Goal: Complete application form

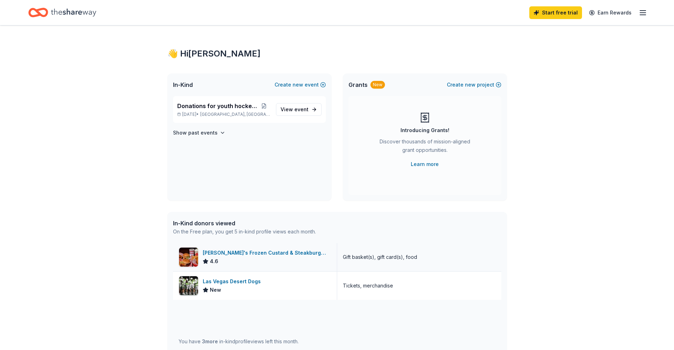
click at [235, 255] on div "Freddy's Frozen Custard & Steakburgers" at bounding box center [267, 253] width 128 height 8
click at [75, 11] on icon "Home" at bounding box center [73, 12] width 45 height 15
click at [642, 14] on icon "button" at bounding box center [642, 12] width 8 height 8
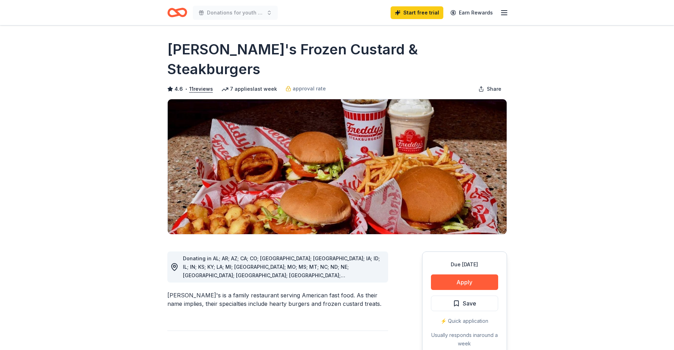
click at [181, 13] on icon "Home" at bounding box center [177, 12] width 20 height 17
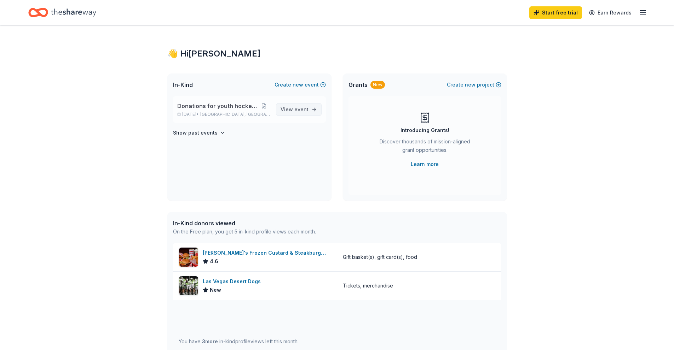
click at [308, 111] on span "event" at bounding box center [301, 109] width 14 height 6
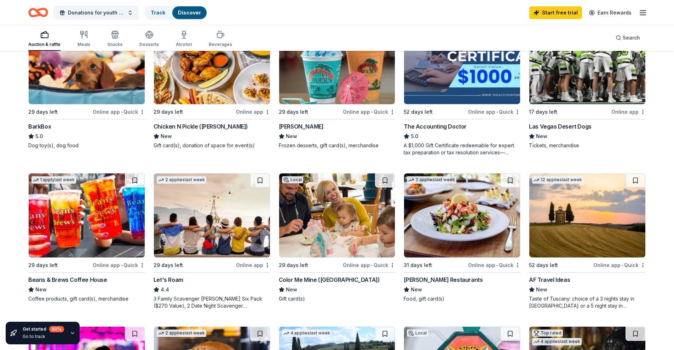
scroll to position [255, 0]
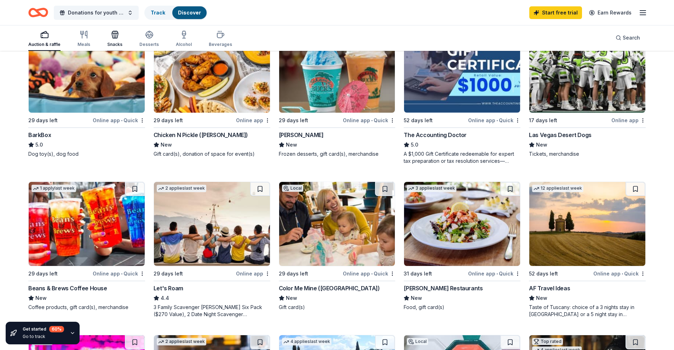
click at [112, 37] on icon "button" at bounding box center [115, 34] width 8 height 8
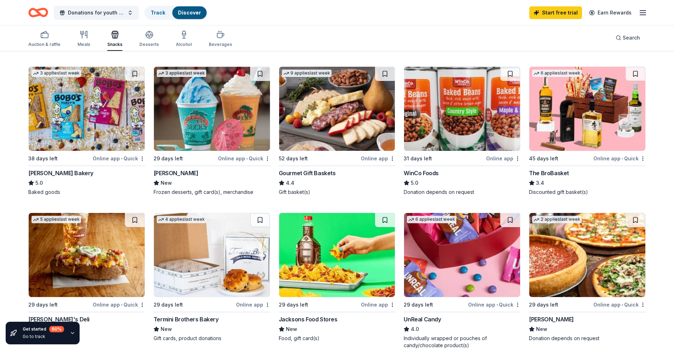
scroll to position [216, 0]
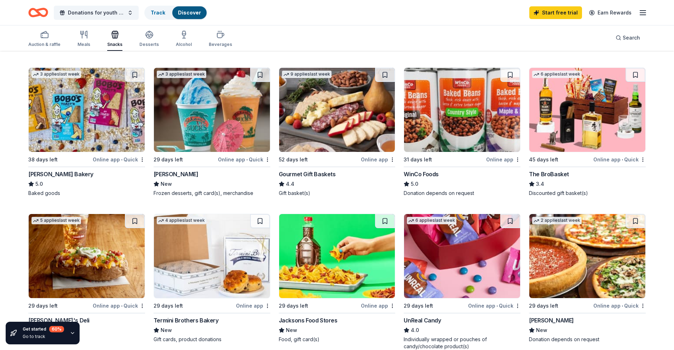
click at [582, 103] on img at bounding box center [587, 110] width 116 height 84
click at [238, 116] on img at bounding box center [212, 110] width 116 height 84
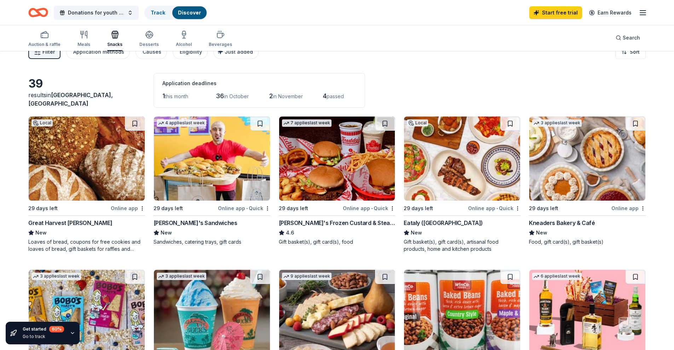
scroll to position [0, 0]
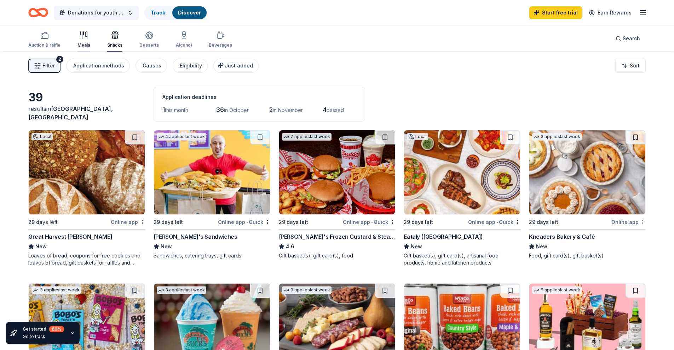
click at [85, 42] on div "Meals" at bounding box center [83, 39] width 13 height 17
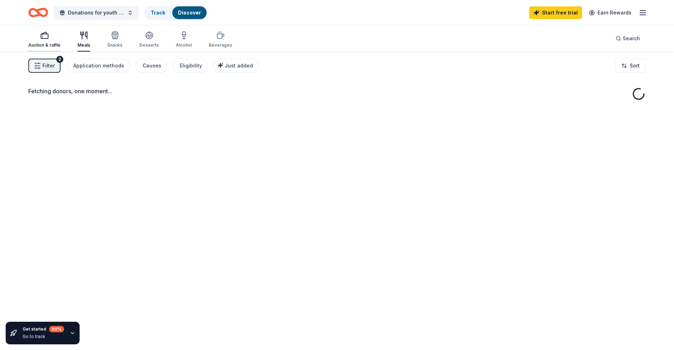
click at [43, 45] on div "Auction & raffle" at bounding box center [44, 45] width 32 height 6
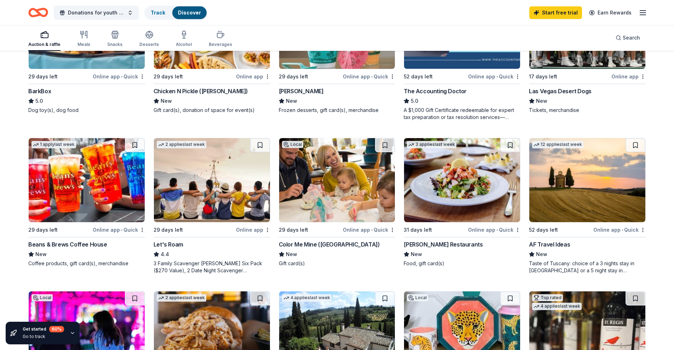
scroll to position [300, 0]
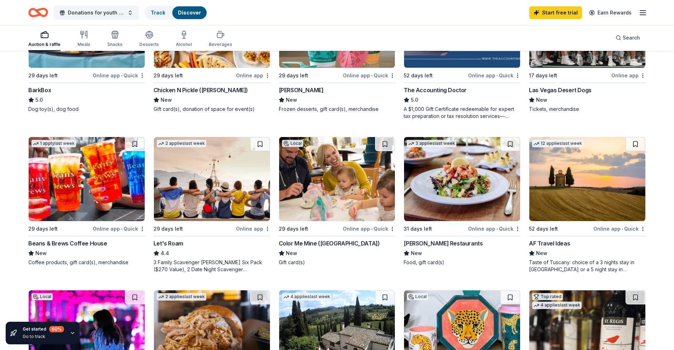
click at [75, 197] on img at bounding box center [87, 179] width 116 height 84
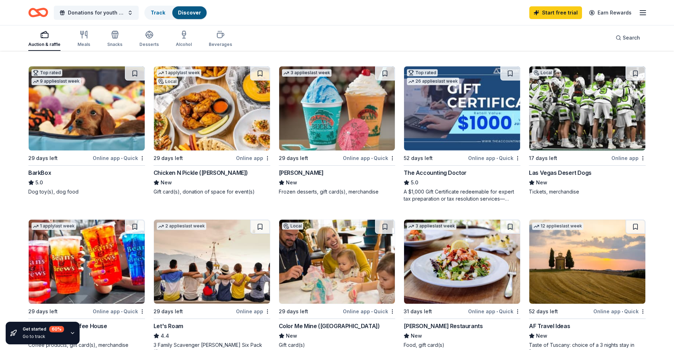
scroll to position [207, 0]
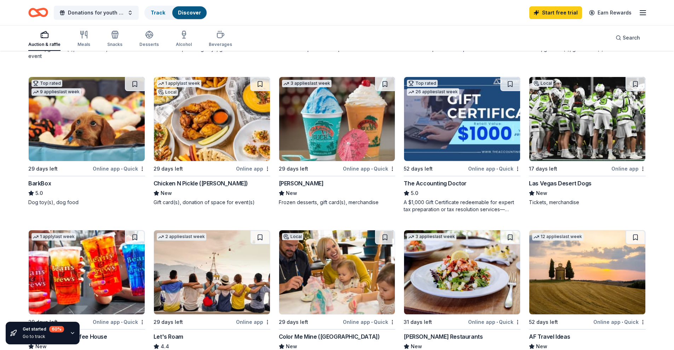
click at [609, 104] on img at bounding box center [587, 119] width 116 height 84
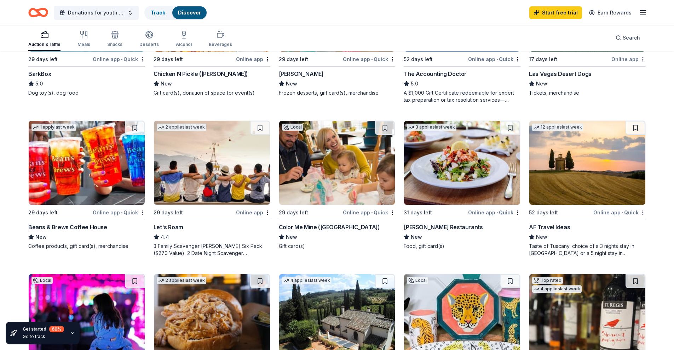
scroll to position [324, 0]
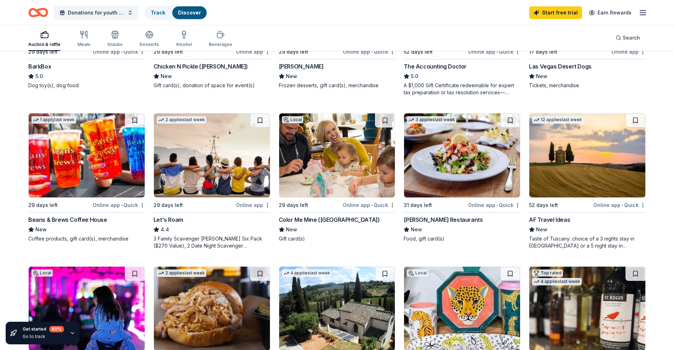
click at [336, 193] on img at bounding box center [337, 156] width 116 height 84
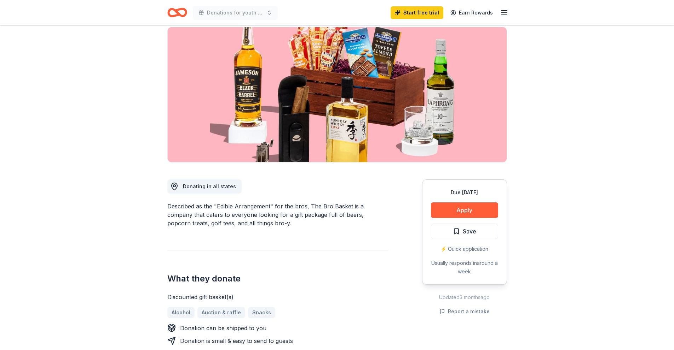
scroll to position [50, 0]
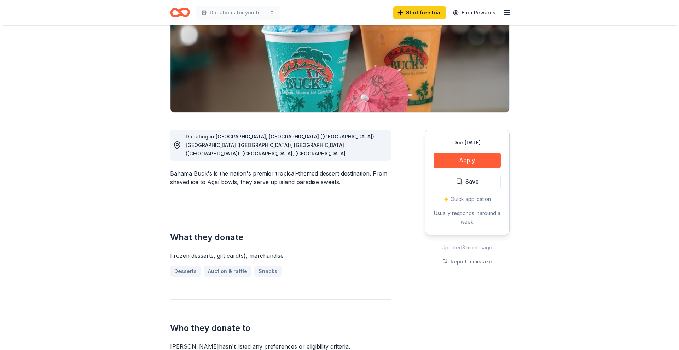
scroll to position [91, 0]
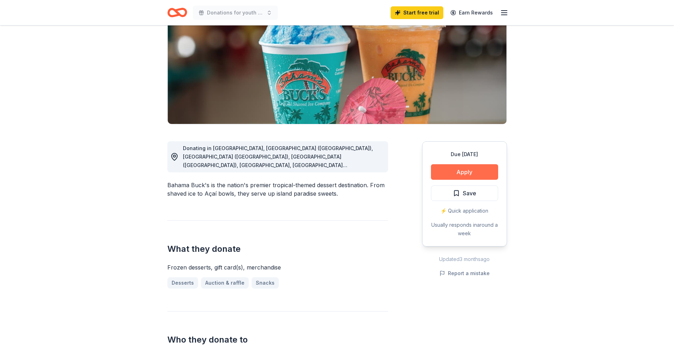
click at [469, 175] on button "Apply" at bounding box center [464, 172] width 67 height 16
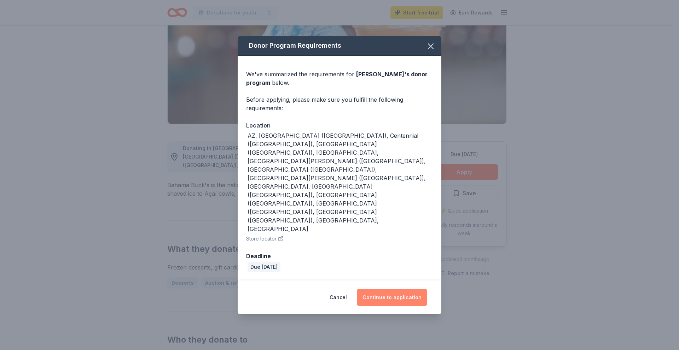
click at [374, 289] on button "Continue to application" at bounding box center [392, 297] width 70 height 17
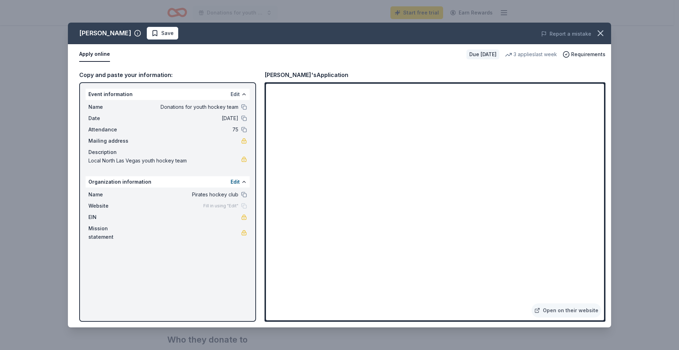
click at [236, 92] on button "Edit" at bounding box center [235, 94] width 9 height 8
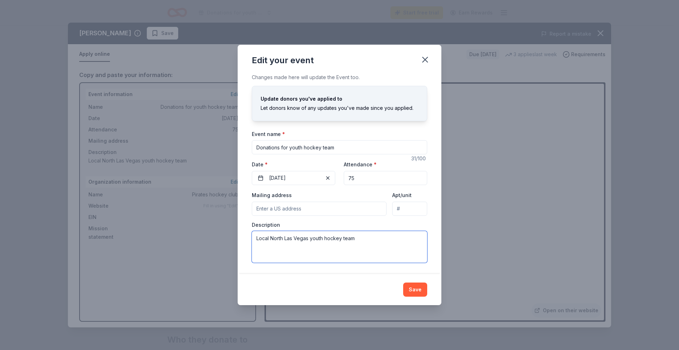
click at [373, 244] on textarea "Local North Las Vegas youth hockey team" at bounding box center [339, 247] width 175 height 32
type textarea "L"
type textarea "North Las Vegas Ice Warriors 12U Selects"
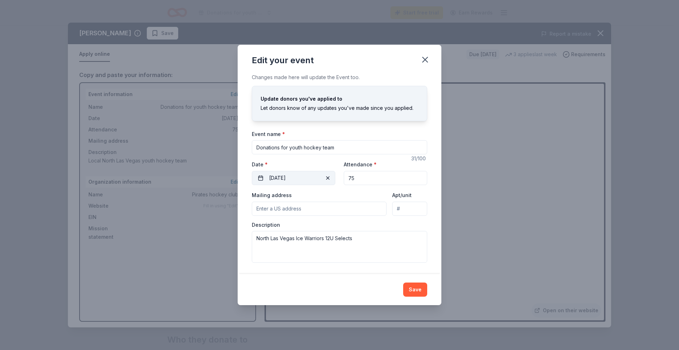
click at [280, 177] on button "11/15/2025" at bounding box center [293, 178] width 83 height 14
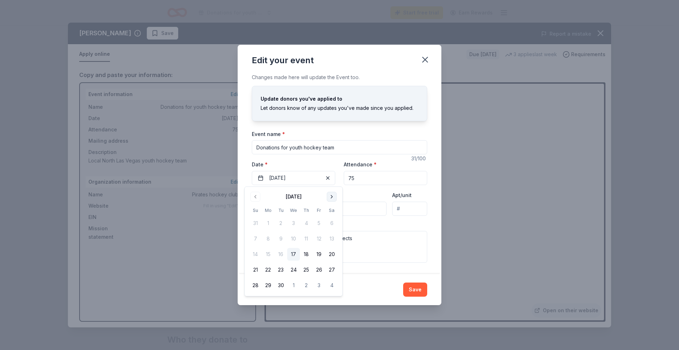
click at [330, 195] on button "Go to next month" at bounding box center [332, 197] width 10 height 10
click at [329, 196] on button "Go to next month" at bounding box center [332, 197] width 10 height 10
click at [254, 271] on button "16" at bounding box center [255, 270] width 13 height 13
click at [379, 181] on input "75" at bounding box center [385, 178] width 83 height 14
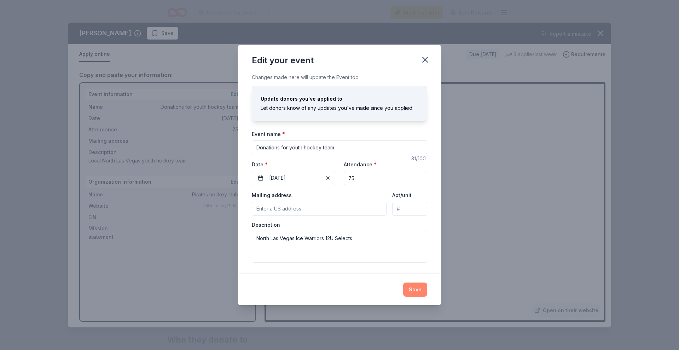
click at [416, 291] on button "Save" at bounding box center [415, 290] width 24 height 14
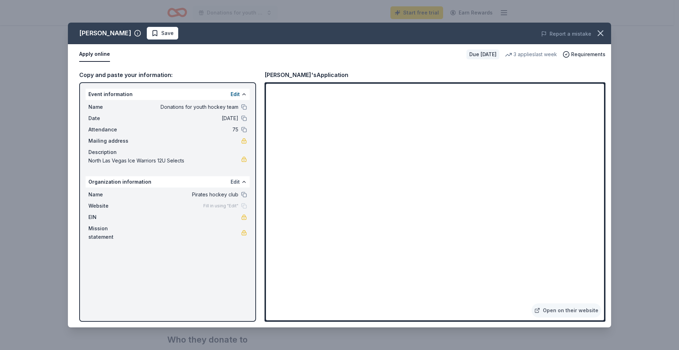
click at [233, 182] on button "Edit" at bounding box center [235, 182] width 9 height 8
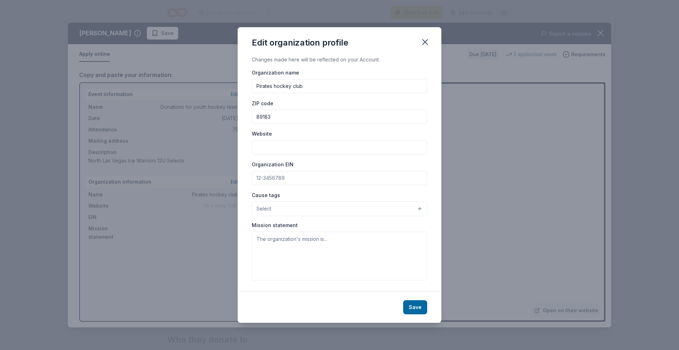
click at [315, 87] on input "Pirates hockey club" at bounding box center [339, 86] width 175 height 14
click at [354, 256] on textarea at bounding box center [339, 256] width 175 height 49
click at [349, 87] on input "North Las Vegas Ice Warriors" at bounding box center [339, 86] width 175 height 14
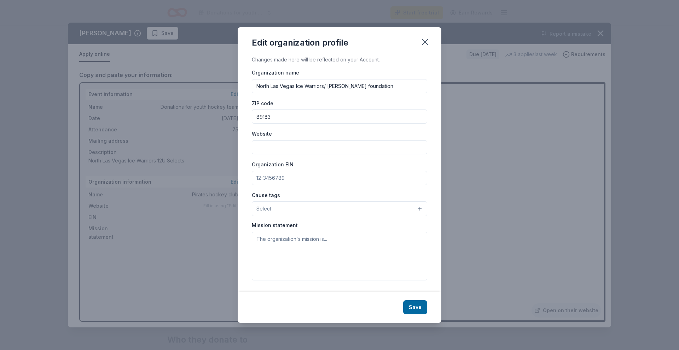
type input "North Las Vegas Ice Warriors/ Jake Kielb foundation"
click at [330, 248] on textarea at bounding box center [339, 256] width 175 height 49
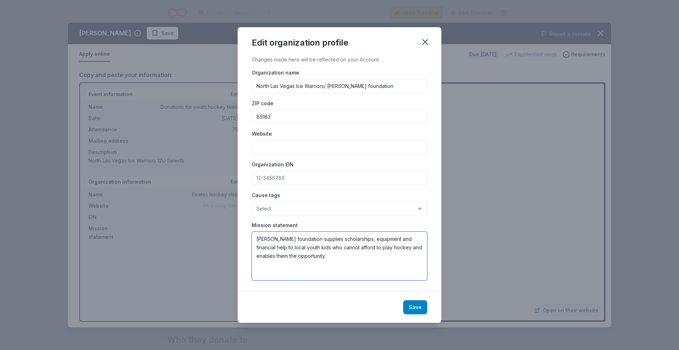
type textarea "Jake Kielb foundation supplies scholarships, equipment and financial help to lo…"
click at [414, 306] on button "Save" at bounding box center [415, 308] width 24 height 14
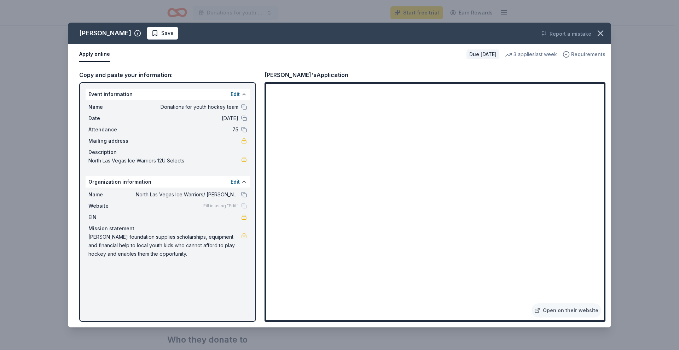
click at [568, 55] on icon "button" at bounding box center [566, 54] width 7 height 7
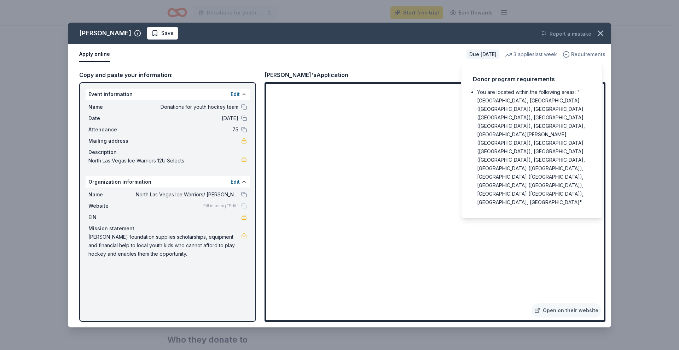
click at [568, 55] on icon "button" at bounding box center [566, 54] width 7 height 7
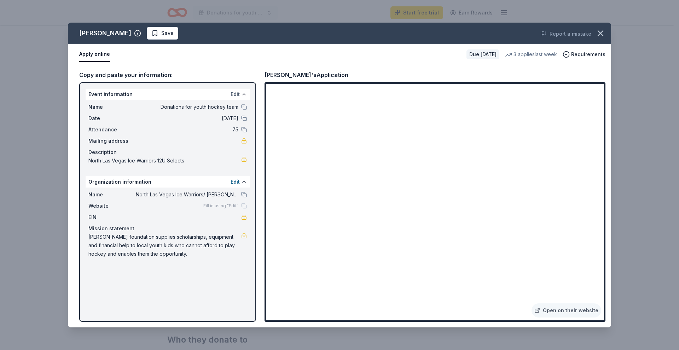
click at [236, 91] on button "Edit" at bounding box center [235, 94] width 9 height 8
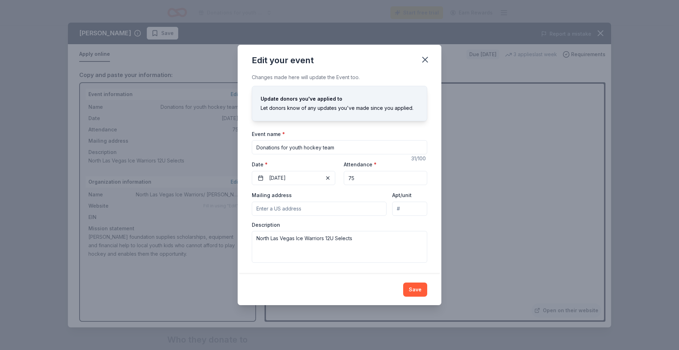
click at [368, 183] on input "75" at bounding box center [385, 178] width 83 height 14
type input "7"
type input "100"
click at [411, 287] on button "Save" at bounding box center [415, 290] width 24 height 14
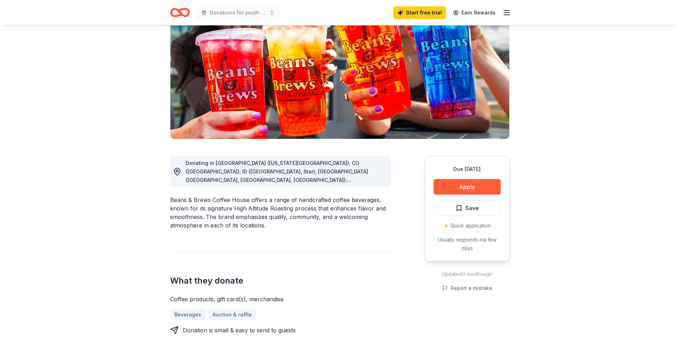
scroll to position [81, 0]
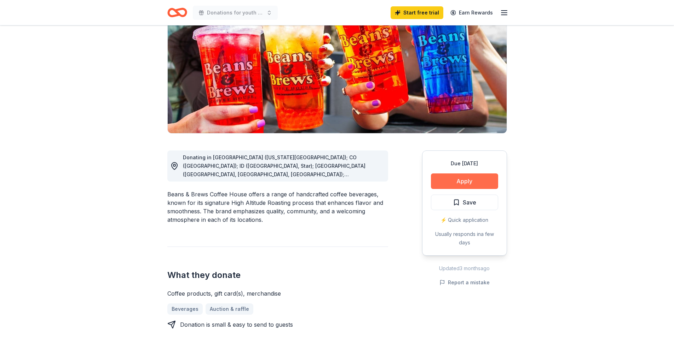
click at [478, 179] on button "Apply" at bounding box center [464, 182] width 67 height 16
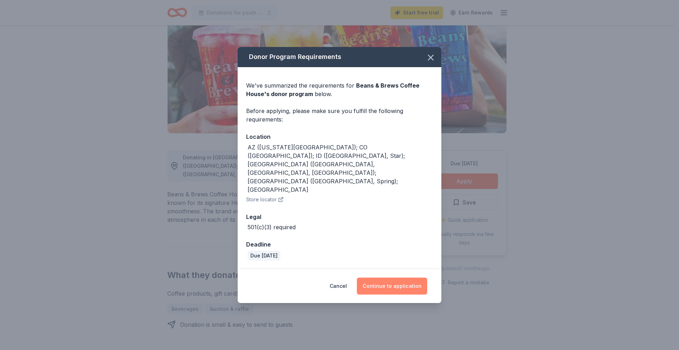
click at [383, 278] on button "Continue to application" at bounding box center [392, 286] width 70 height 17
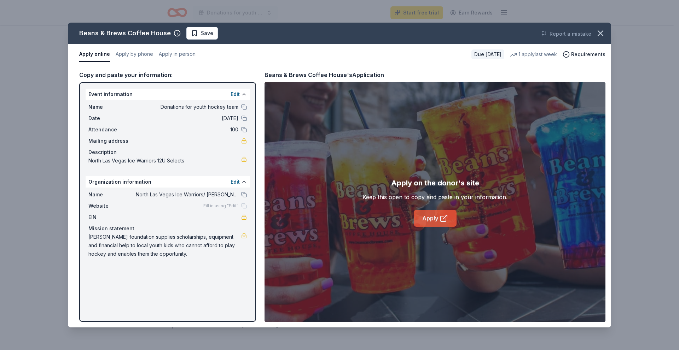
click at [445, 215] on icon at bounding box center [444, 218] width 8 height 8
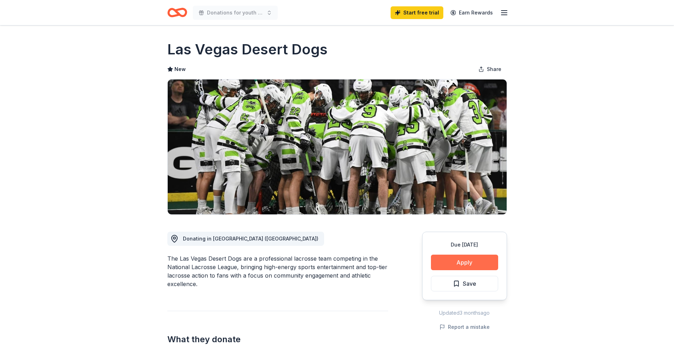
click at [472, 265] on button "Apply" at bounding box center [464, 263] width 67 height 16
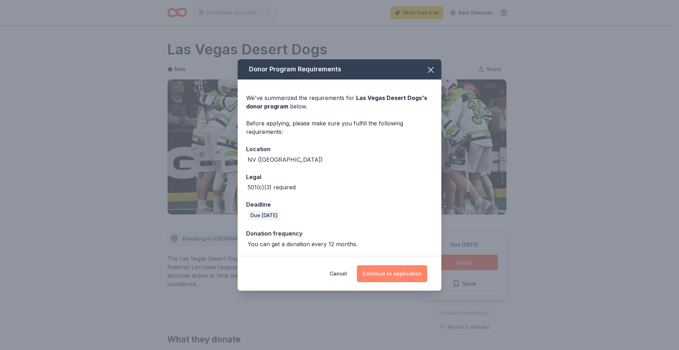
click at [406, 272] on button "Continue to application" at bounding box center [392, 274] width 70 height 17
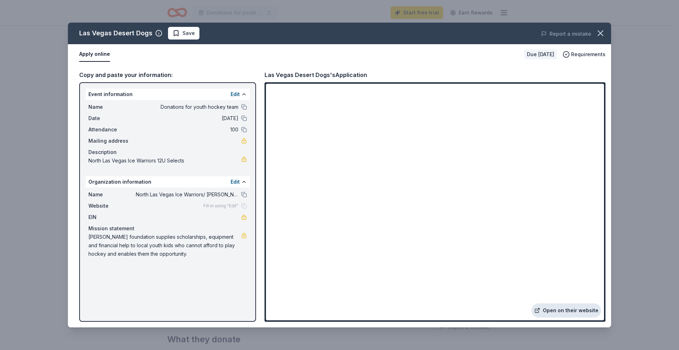
click at [565, 311] on link "Open on their website" at bounding box center [567, 311] width 70 height 14
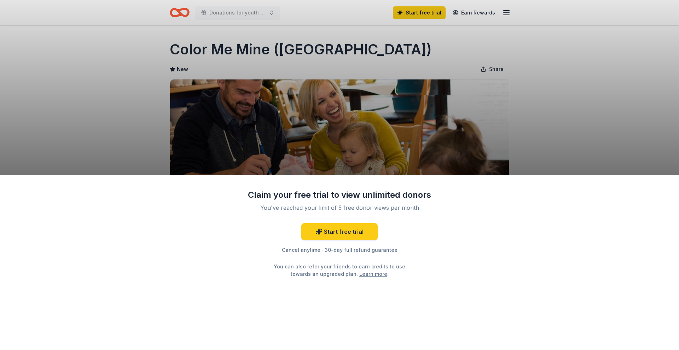
click at [526, 153] on div "Claim your free trial to view unlimited donors You've reached your limit of 5 f…" at bounding box center [339, 175] width 679 height 350
click at [537, 121] on div "Claim your free trial to view unlimited donors You've reached your limit of 5 f…" at bounding box center [339, 175] width 679 height 350
